Goal: Information Seeking & Learning: Learn about a topic

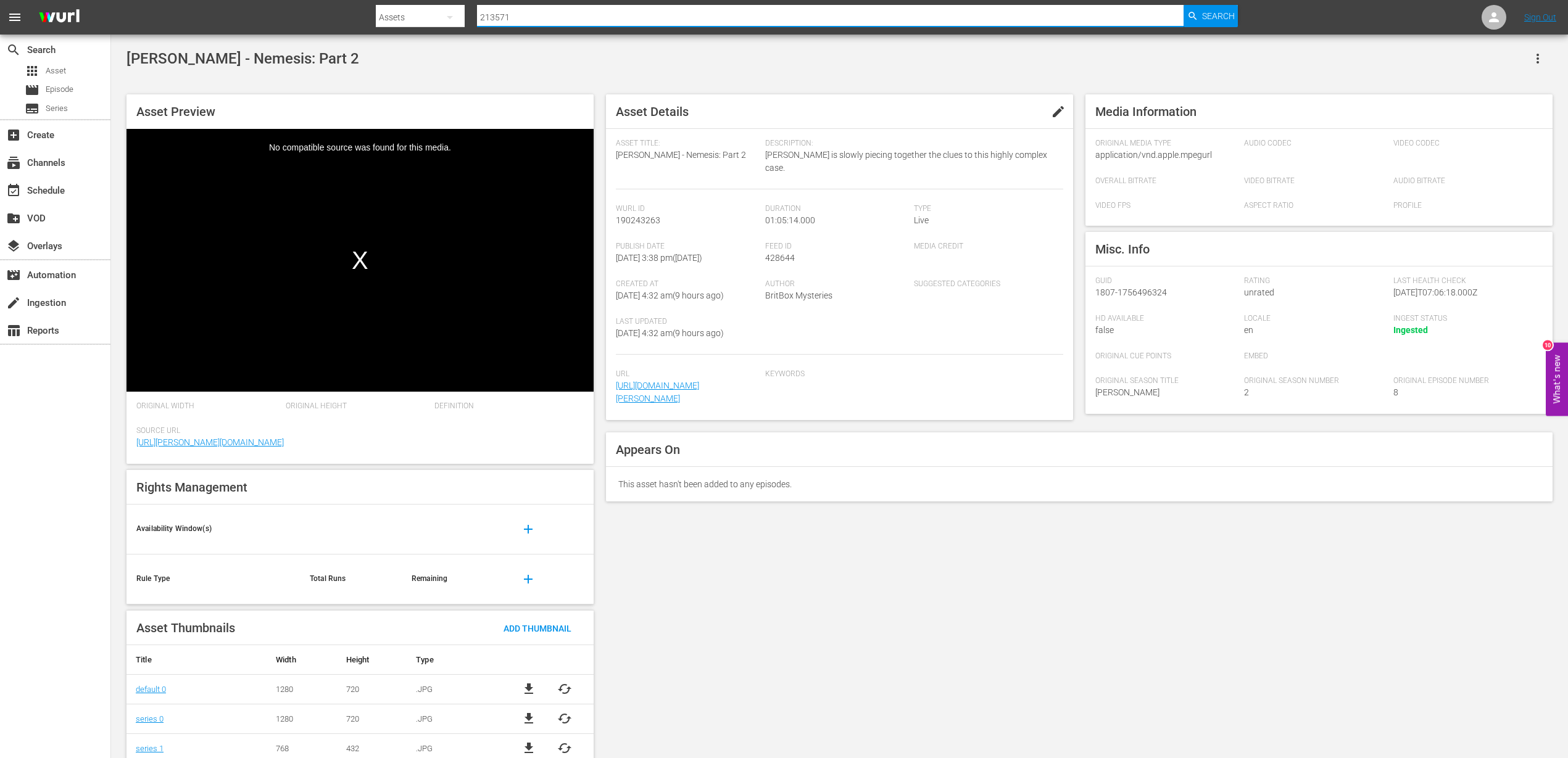
click at [571, 15] on input "213571" at bounding box center [830, 17] width 707 height 29
drag, startPoint x: 524, startPoint y: 16, endPoint x: 283, endPoint y: 44, distance: 242.6
click at [283, 43] on div "menu Search By Assets Search ID, Title, Description, Keywords, or Category 2135…" at bounding box center [784, 389] width 1568 height 779
type input "295995"
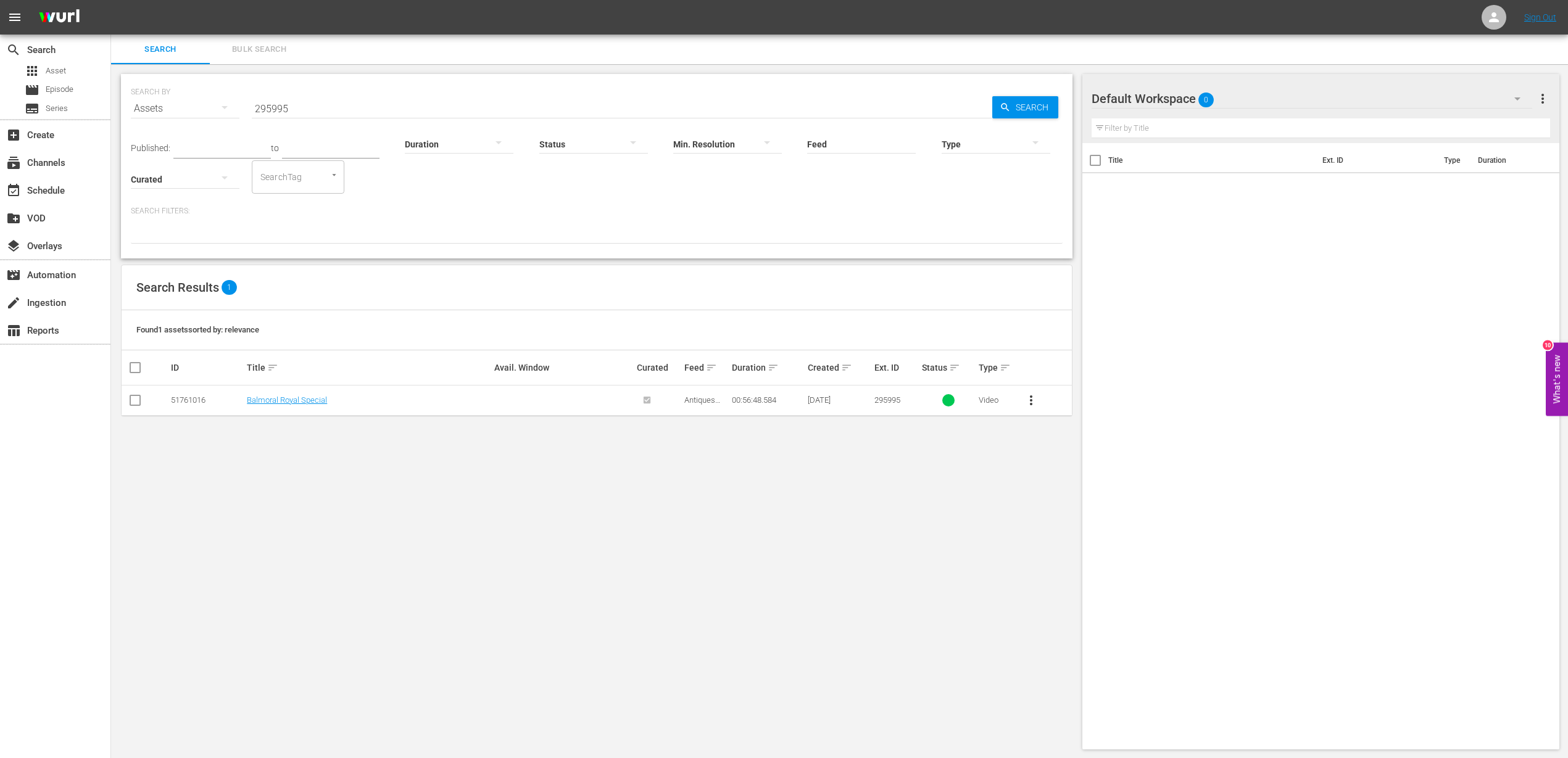
click at [261, 408] on td "Balmoral Royal Special" at bounding box center [368, 400] width 247 height 30
click at [261, 403] on link "Balmoral Royal Special" at bounding box center [287, 400] width 80 height 9
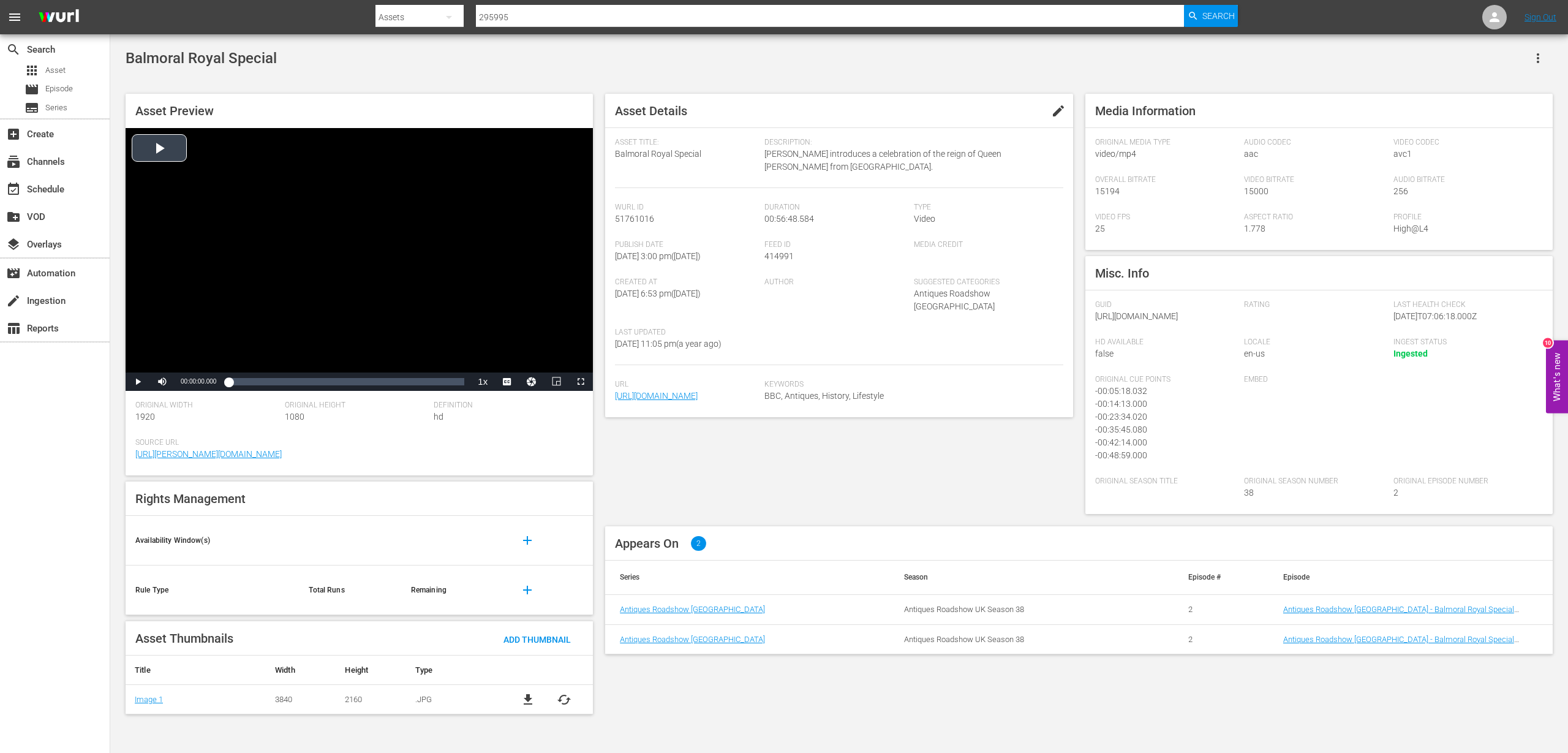
click at [155, 152] on div "Video Player" at bounding box center [359, 250] width 468 height 245
click at [507, 382] on span "Video Player" at bounding box center [507, 382] width 0 height 0
click at [507, 364] on span "en-us" at bounding box center [507, 366] width 18 height 9
click at [246, 382] on div "Loaded : 0.88% 00:03:32.483 00:00:04.008" at bounding box center [347, 382] width 236 height 12
click at [234, 382] on div "00:01:19.681" at bounding box center [234, 382] width 1 height 12
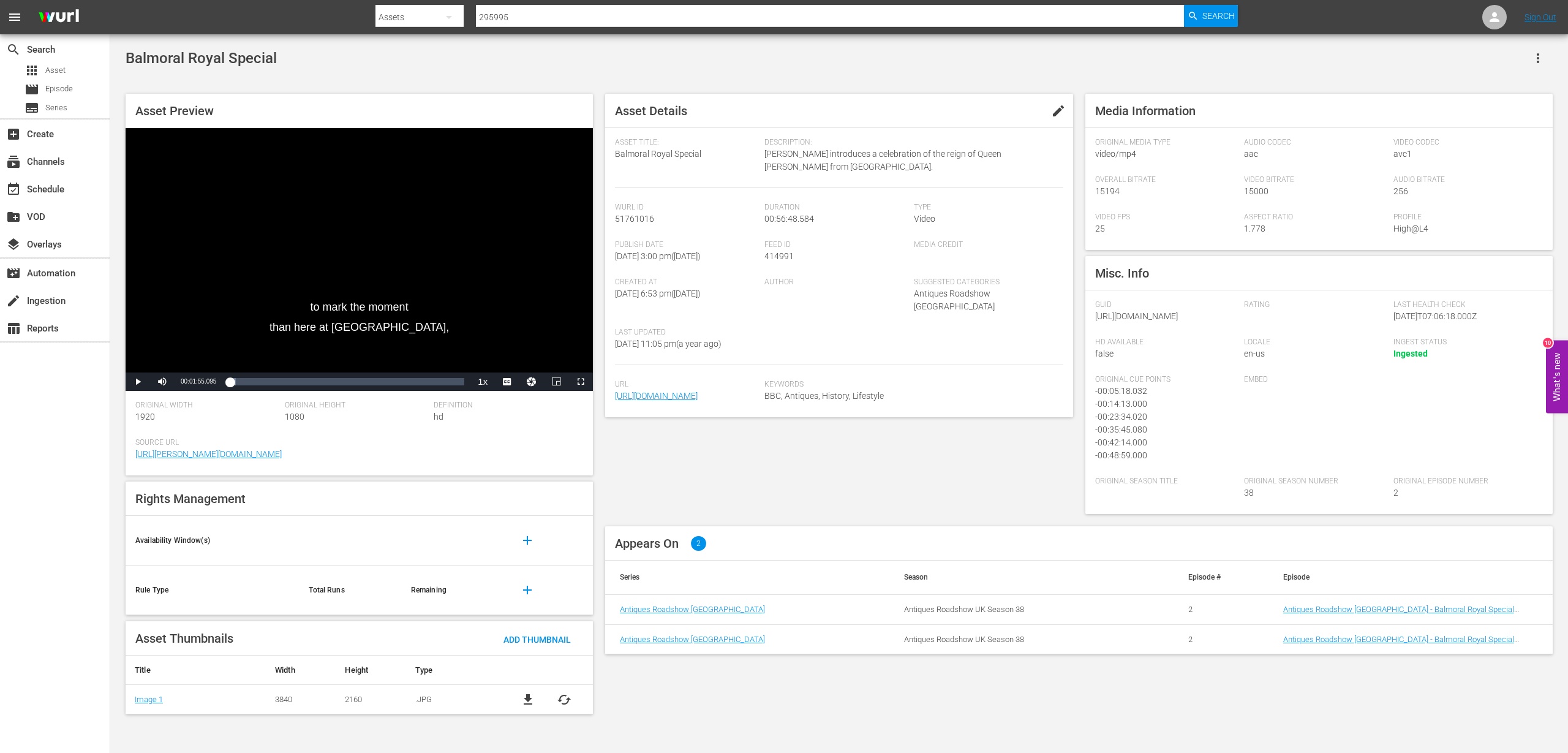
drag, startPoint x: 236, startPoint y: 380, endPoint x: 219, endPoint y: 382, distance: 17.1
click at [219, 382] on div "Play Mute Current Time 00:01:55.095 / Duration 00:56:48.571 Loaded : 2.99% 00:0…" at bounding box center [359, 382] width 468 height 18
click at [480, 326] on span "1.5x" at bounding box center [483, 326] width 14 height 9
click at [481, 339] on span "1x" at bounding box center [483, 340] width 8 height 9
click at [507, 382] on span "Video Player" at bounding box center [507, 382] width 0 height 0
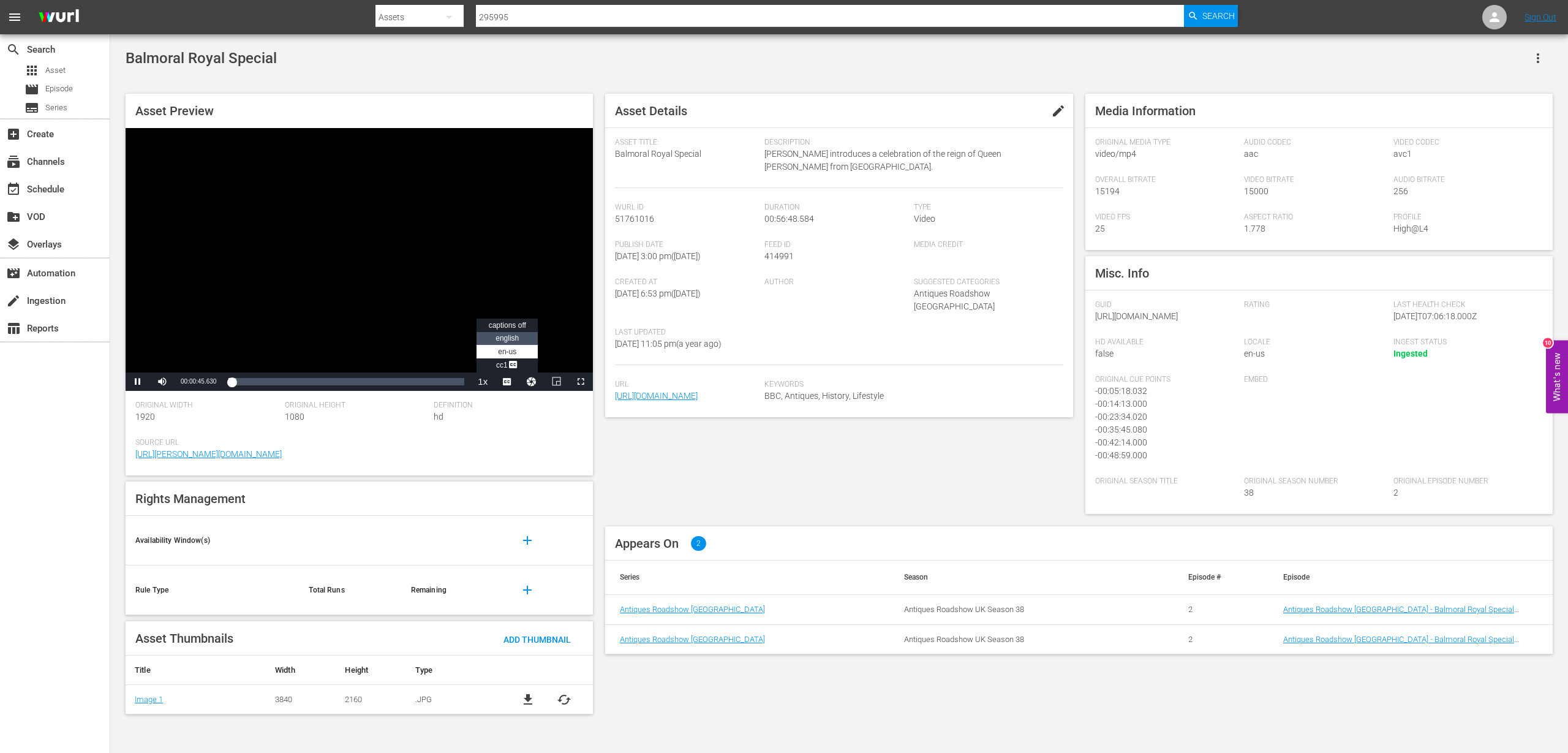
click at [505, 340] on span "english" at bounding box center [507, 338] width 23 height 9
click at [507, 382] on span "Video Player" at bounding box center [507, 382] width 0 height 0
click at [387, 423] on div "Original Height 1080" at bounding box center [359, 419] width 150 height 37
click at [219, 324] on div "Video Player" at bounding box center [359, 250] width 468 height 245
click at [233, 376] on div "00:01:02.553" at bounding box center [231, 382] width 4 height 12
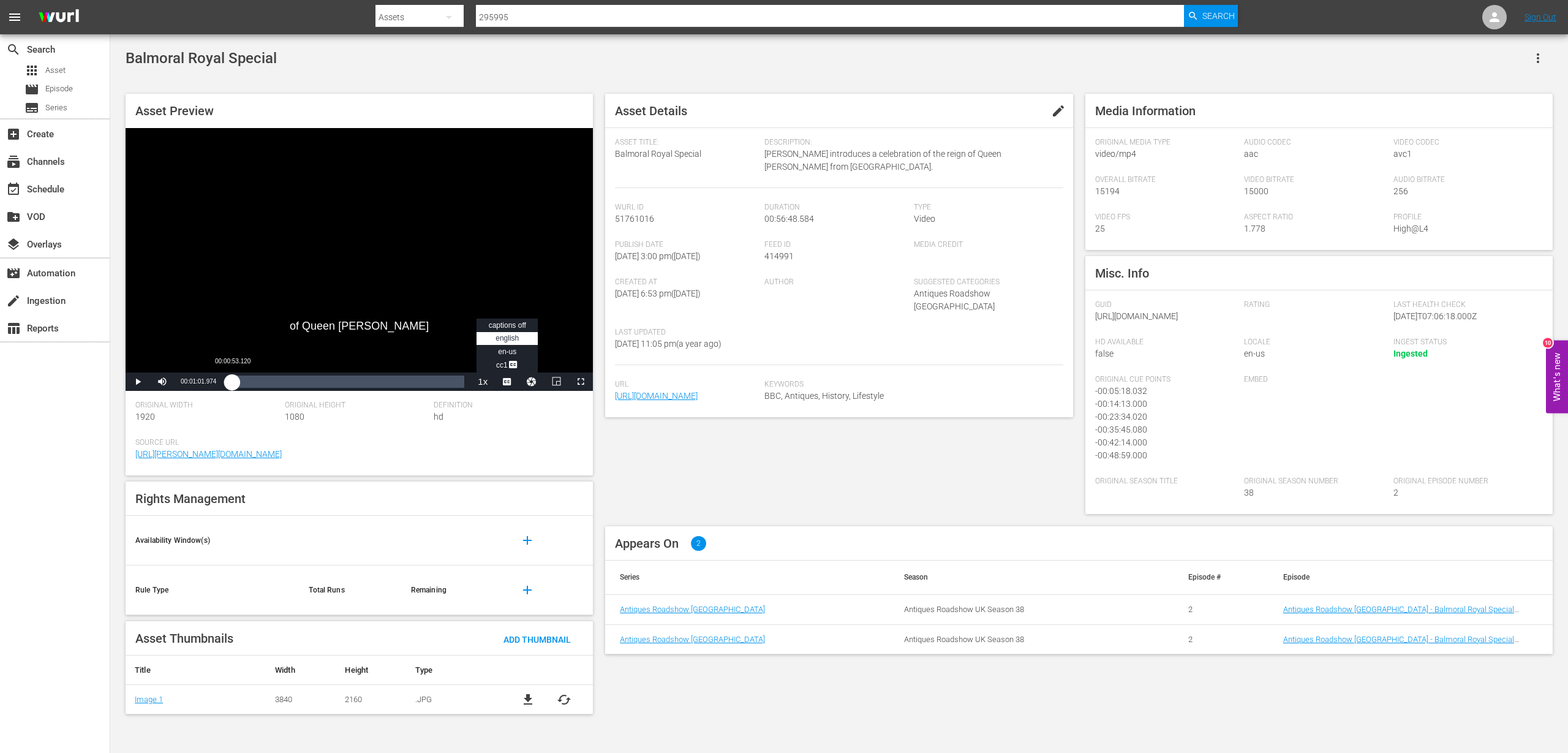
click at [232, 378] on div "00:01:02.371" at bounding box center [231, 382] width 4 height 12
click at [231, 378] on div "00:00:53.535" at bounding box center [231, 382] width 4 height 12
click at [231, 378] on div "00:00:44.440" at bounding box center [230, 382] width 3 height 12
click at [231, 378] on div "00:00:49.330" at bounding box center [230, 382] width 3 height 12
click at [303, 420] on span "1080" at bounding box center [294, 416] width 20 height 10
